Goal: Task Accomplishment & Management: Manage account settings

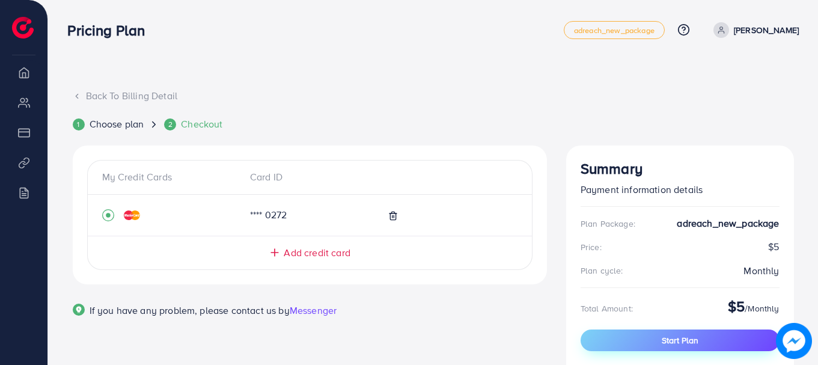
click at [693, 340] on span "Start Plan" at bounding box center [680, 340] width 37 height 12
click at [78, 93] on icon at bounding box center [77, 96] width 8 height 8
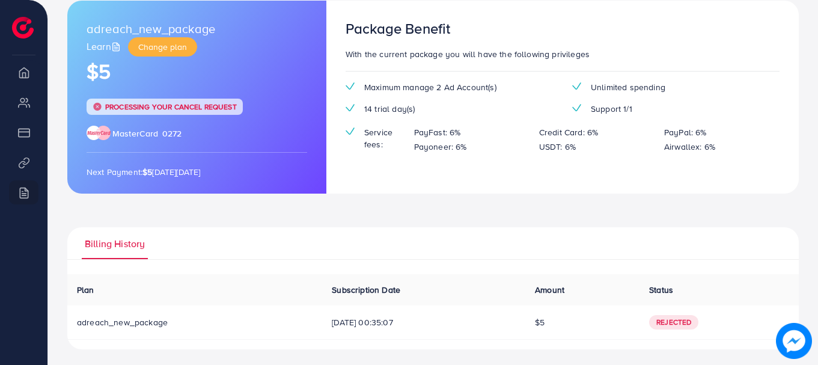
scroll to position [188, 0]
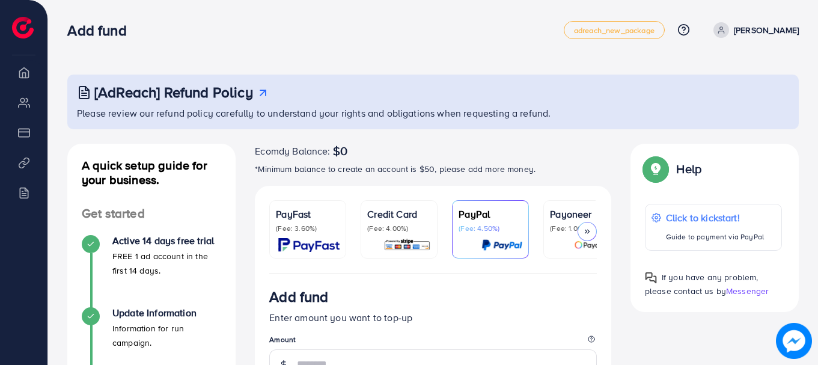
scroll to position [113, 0]
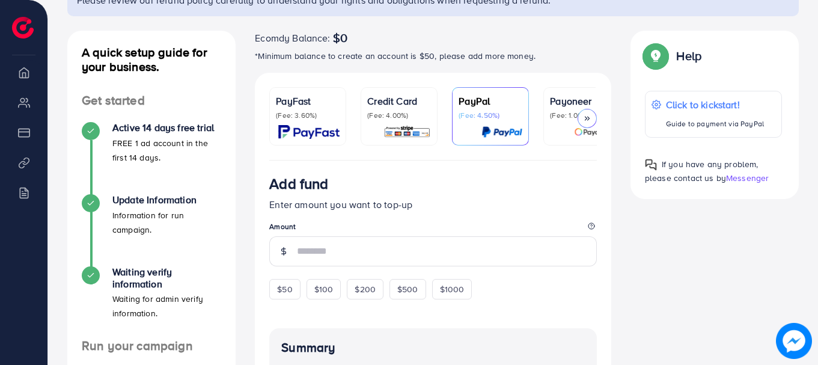
click at [404, 118] on p "(Fee: 4.00%)" at bounding box center [399, 116] width 64 height 10
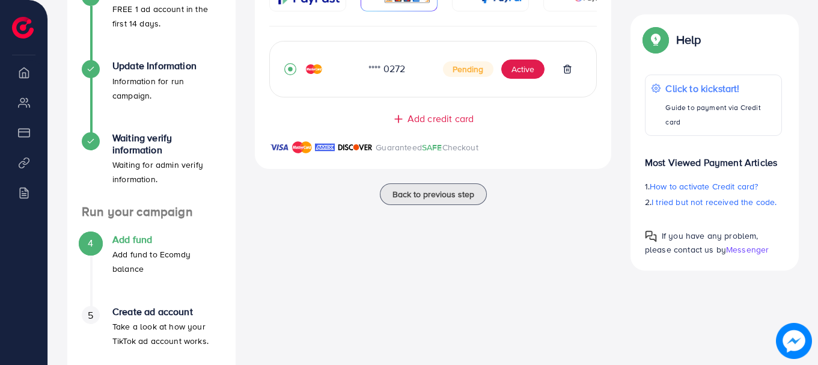
scroll to position [237, 0]
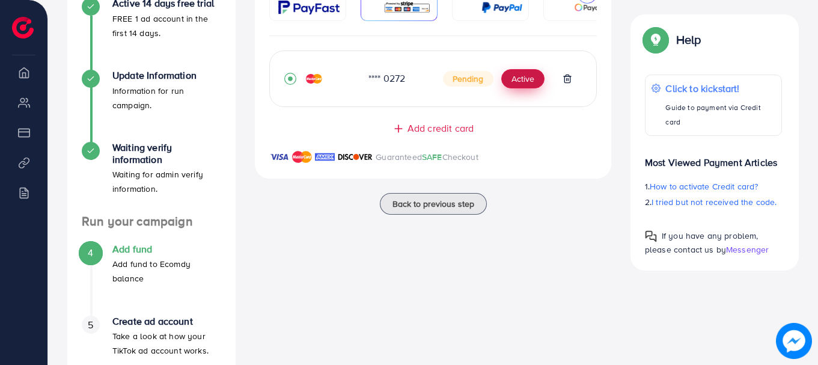
click at [513, 81] on button "Active" at bounding box center [522, 78] width 43 height 19
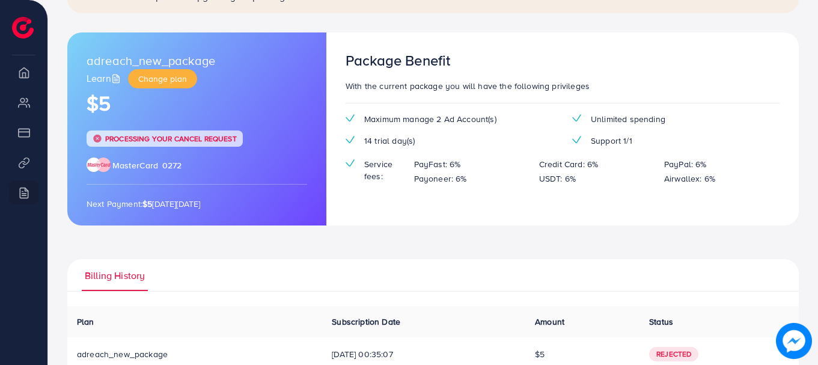
scroll to position [188, 0]
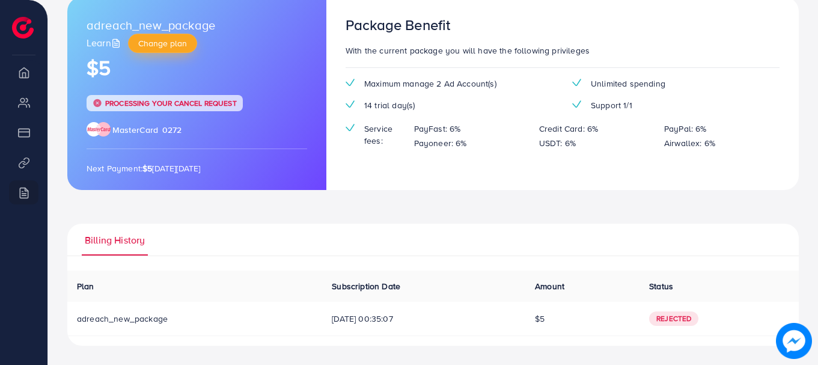
click at [159, 49] on button "Change plan" at bounding box center [162, 43] width 69 height 19
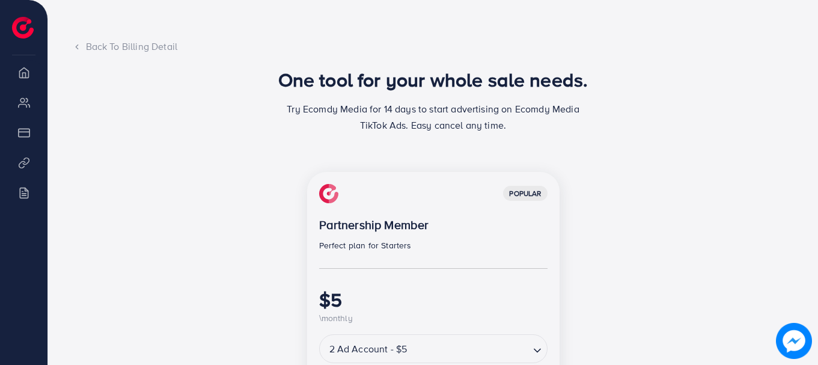
scroll to position [156, 0]
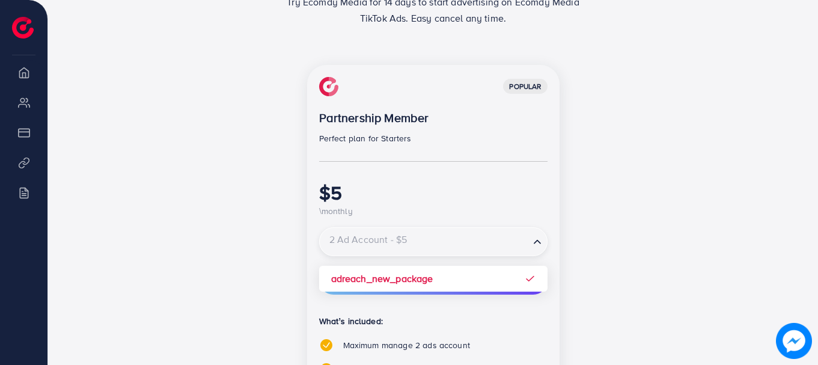
click at [426, 253] on input "Search for option" at bounding box center [424, 241] width 207 height 21
click at [431, 248] on input "Search for option" at bounding box center [424, 241] width 207 height 21
click at [426, 252] on input "Search for option" at bounding box center [424, 241] width 207 height 21
drag, startPoint x: 426, startPoint y: 252, endPoint x: 426, endPoint y: 214, distance: 37.9
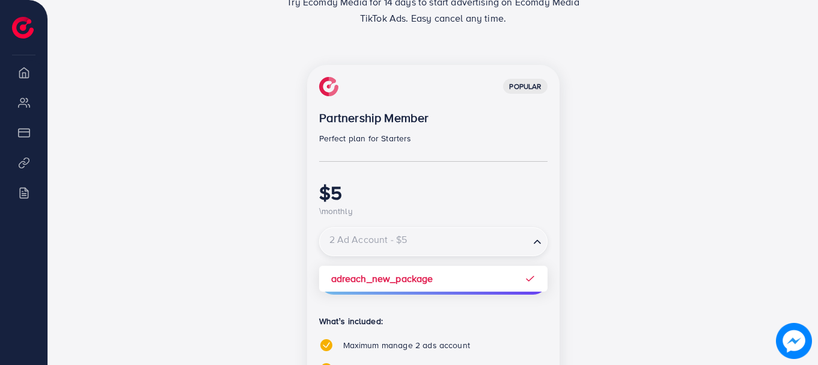
click at [426, 214] on div "popular Partnership Member Perfect plan for Starters $5 \monthly 2 Ad Account -…" at bounding box center [433, 306] width 253 height 483
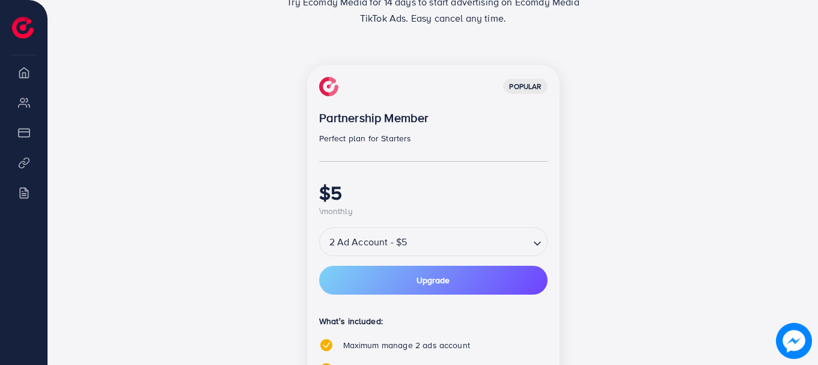
click at [426, 284] on div "popular Partnership Member Perfect plan for Starters $5 \monthly 2 Ad Account -…" at bounding box center [433, 306] width 253 height 483
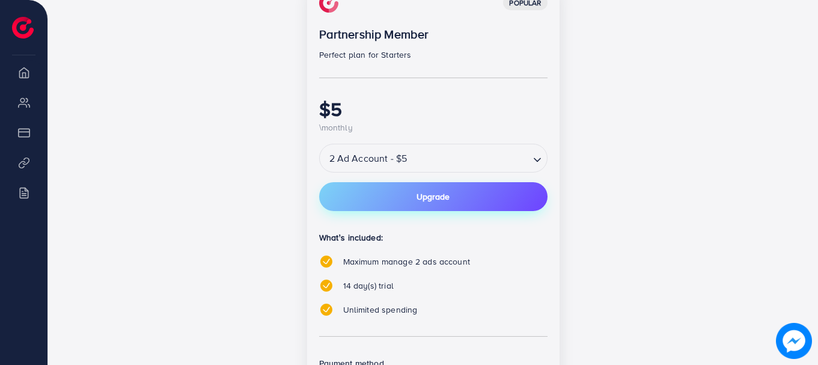
scroll to position [264, 0]
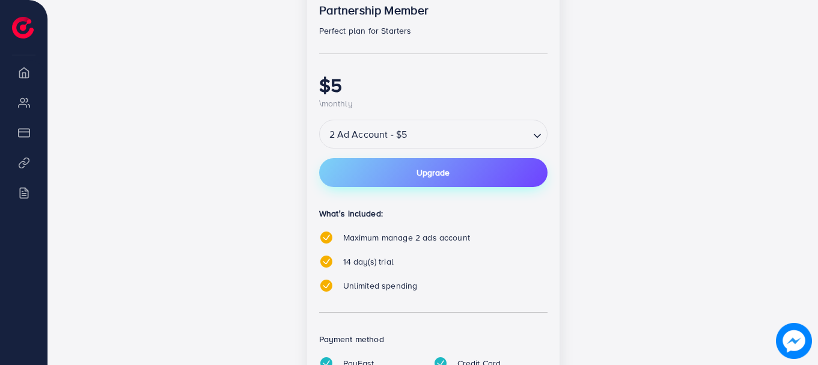
click at [415, 177] on button "Upgrade" at bounding box center [433, 172] width 228 height 29
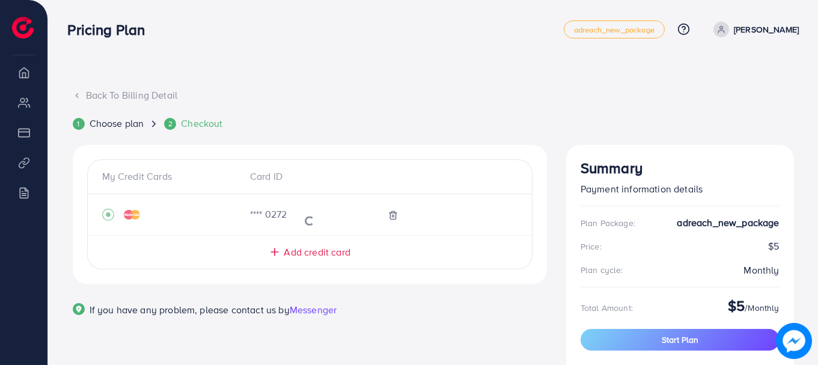
scroll to position [61, 0]
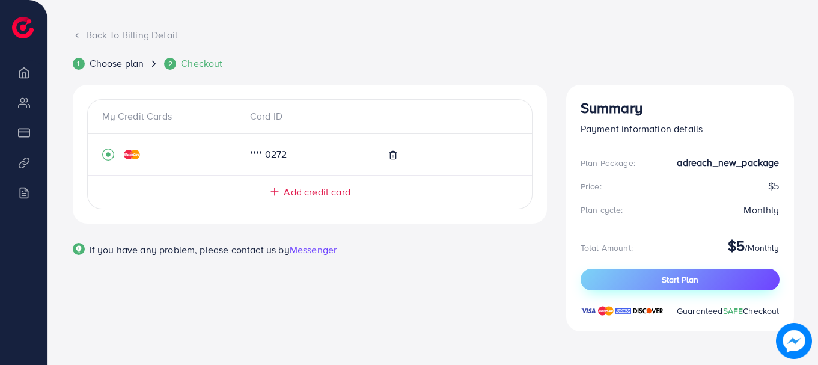
click at [634, 276] on button "Start Plan" at bounding box center [680, 280] width 199 height 22
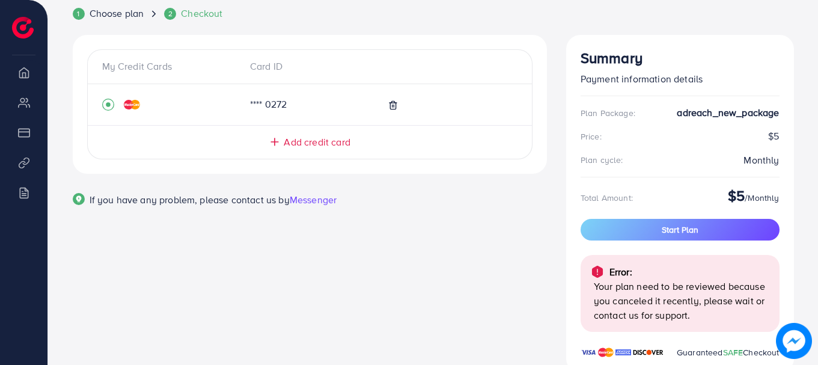
scroll to position [129, 0]
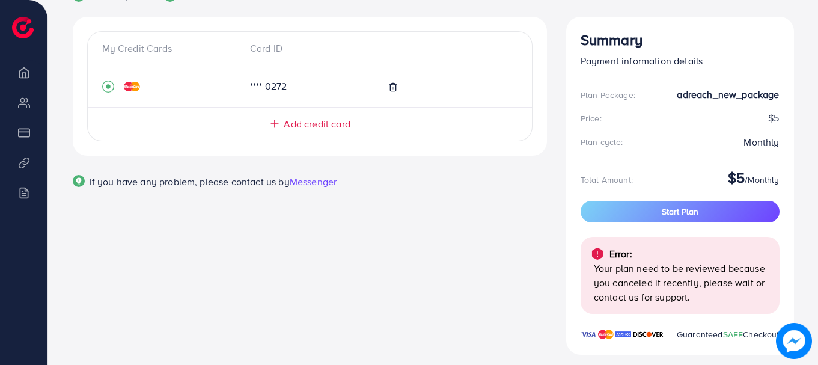
click at [791, 345] on img at bounding box center [794, 341] width 36 height 36
